Goal: Use online tool/utility: Utilize a website feature to perform a specific function

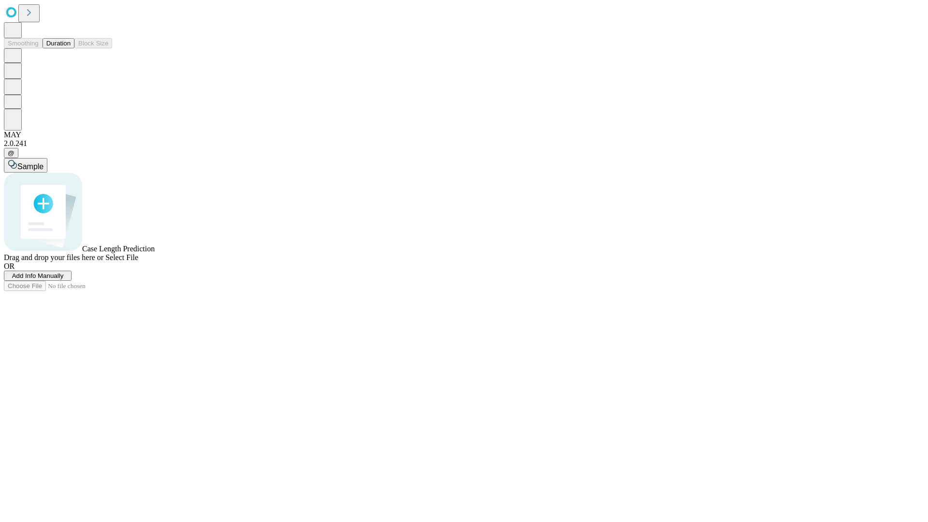
click at [71, 48] on button "Duration" at bounding box center [59, 43] width 32 height 10
click at [138, 262] on span "Select File" at bounding box center [121, 257] width 33 height 8
